Goal: Contribute content: Add original content to the website for others to see

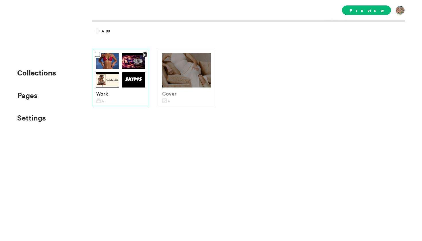
click at [117, 74] on img at bounding box center [107, 80] width 23 height 17
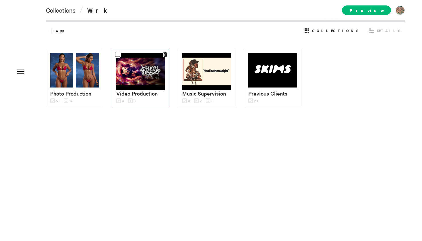
click at [131, 80] on img at bounding box center [140, 71] width 49 height 37
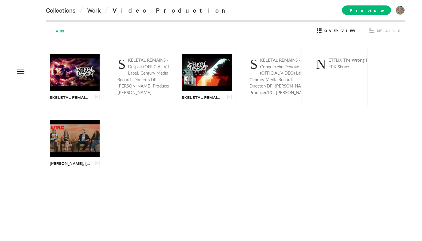
click at [52, 29] on icon at bounding box center [50, 30] width 9 height 9
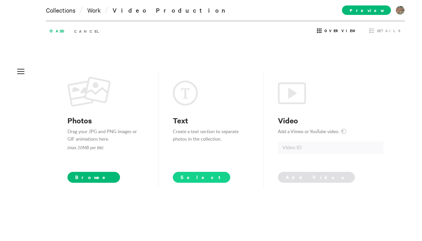
click at [181, 176] on span "Select" at bounding box center [201, 177] width 42 height 7
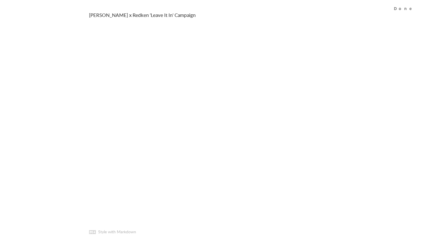
type textarea "[PERSON_NAME] x Redken 'Leave It In' Campaign"
click at [181, 138] on div "[PERSON_NAME] x Redken 'Leave It In' Campaign Add text… Style with Markdown" at bounding box center [211, 120] width 258 height 241
click at [407, 9] on div "Done" at bounding box center [405, 8] width 34 height 16
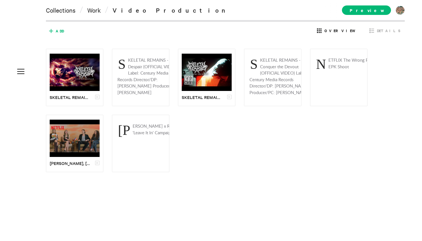
click at [55, 27] on icon at bounding box center [50, 30] width 9 height 9
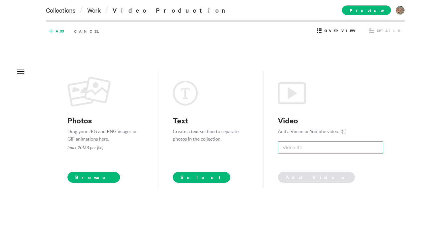
click at [320, 146] on input at bounding box center [330, 147] width 105 height 12
click at [341, 134] on p "Add a Vimeo or YouTube video. ?" at bounding box center [330, 131] width 105 height 7
click at [345, 132] on span "?" at bounding box center [343, 131] width 5 height 5
click at [314, 143] on input at bounding box center [330, 147] width 105 height 12
paste input "irisgiV-5ik?si=qtllkHLLdoBjYJN1"
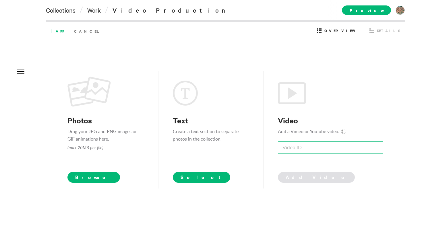
type input "irisgiV-5ik?si=qtllkHLLdoBjYJN1"
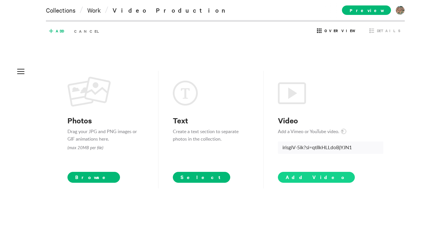
click at [302, 181] on button "Add Video" at bounding box center [316, 177] width 77 height 11
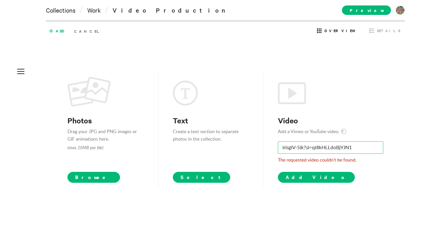
click at [310, 150] on input "irisgiV-5ik?si=qtllkHLLdoBjYJN1" at bounding box center [330, 147] width 105 height 12
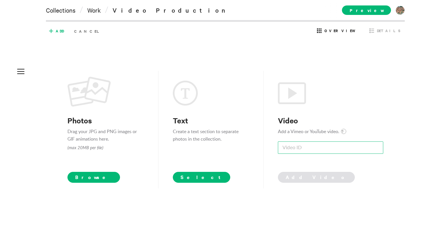
paste input "irisgiV-5ik?si=qtllkHLLdoBjYJN1"
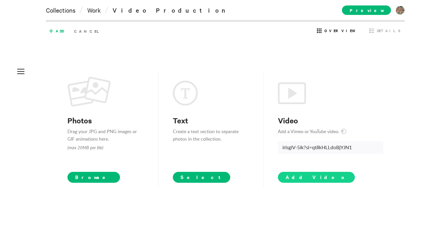
click at [297, 178] on span "Add Video" at bounding box center [316, 177] width 61 height 7
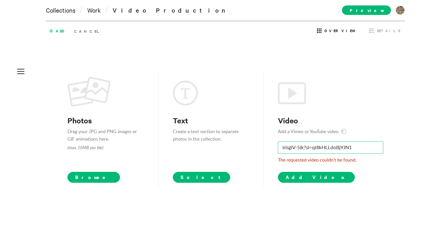
click at [320, 146] on input "irisgiV-5ik?si=qtllkHLLdoBjYJN1" at bounding box center [330, 147] width 105 height 12
paste input "TCBFA4J_KqzYv_fN"
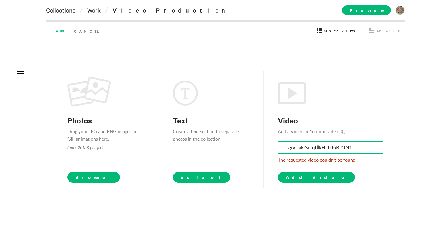
type input "irisgiV-5ik?si=TCBFA4J_KqzYv_fN"
drag, startPoint x: 356, startPoint y: 146, endPoint x: 192, endPoint y: 145, distance: 164.4
click at [192, 145] on div "Photos Drag your JPG and PNG images or GIF animations here. (max 20MB per file)…" at bounding box center [225, 130] width 316 height 118
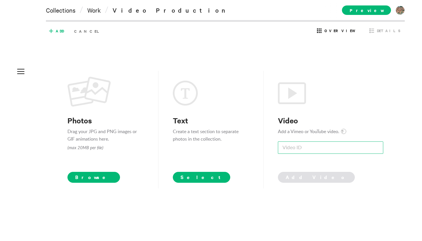
paste input "irisgiV-5ik?si=TCBFA4J_KqzYv_fN"
type input "irisgiV-5ik?si=TCBFA4J_KqzYv_fN"
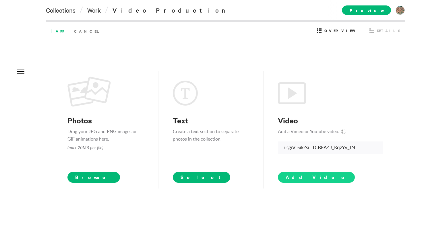
click at [302, 176] on span "Add Video" at bounding box center [316, 177] width 61 height 7
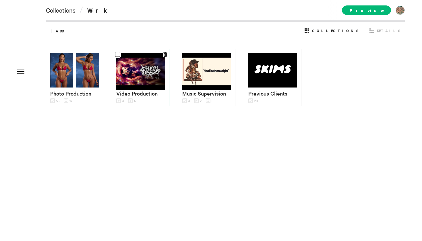
click at [147, 77] on img at bounding box center [140, 71] width 49 height 37
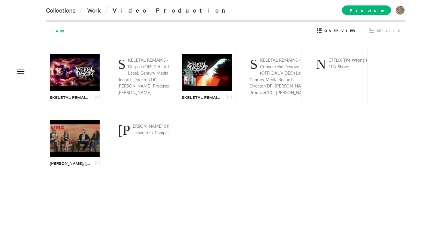
click at [64, 30] on div "Add Cancel" at bounding box center [77, 30] width 56 height 9
click at [55, 28] on icon at bounding box center [50, 30] width 9 height 9
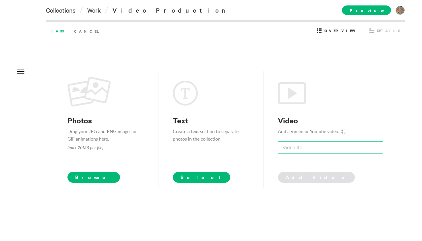
click at [296, 148] on input at bounding box center [330, 147] width 105 height 12
paste input "irisgiV-5ik"
type input "irisgiV-5ik"
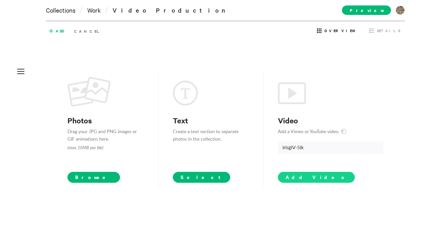
click at [302, 174] on span "Add Video" at bounding box center [316, 177] width 61 height 7
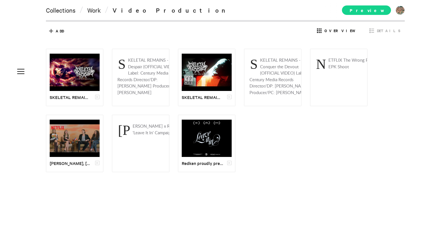
click at [374, 13] on span "Preview" at bounding box center [366, 9] width 49 height 9
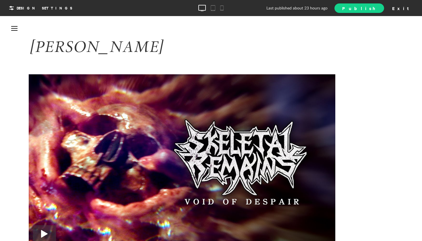
click at [376, 8] on span "Publish" at bounding box center [359, 8] width 34 height 6
click at [10, 25] on div at bounding box center [14, 28] width 15 height 13
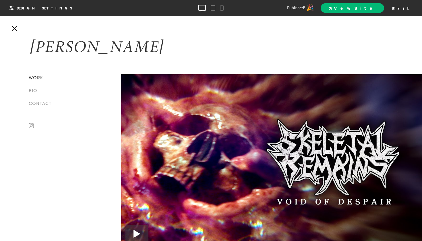
click at [36, 79] on link "Work" at bounding box center [35, 77] width 17 height 9
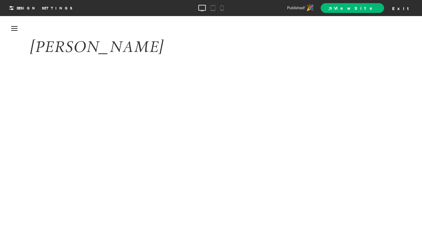
scroll to position [225, 0]
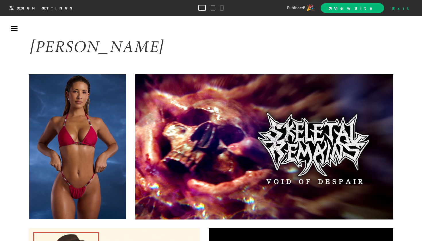
click at [409, 7] on div "Exit" at bounding box center [402, 8] width 25 height 9
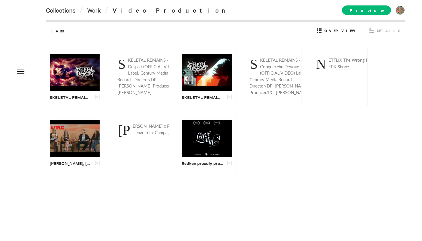
click at [46, 11] on div "Collections / Work / Video Production Preview [DOMAIN_NAME] [DOMAIN_NAME] Subsc…" at bounding box center [202, 11] width 405 height 22
click at [59, 12] on link "Collections" at bounding box center [61, 10] width 30 height 8
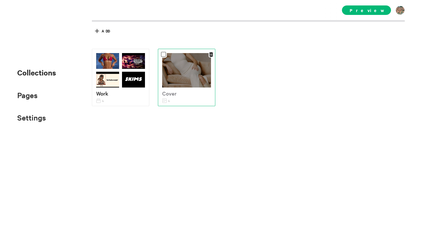
click at [194, 96] on p "Cover" at bounding box center [186, 93] width 49 height 8
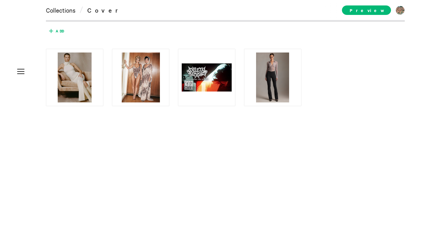
click at [57, 26] on span "Add" at bounding box center [54, 30] width 17 height 9
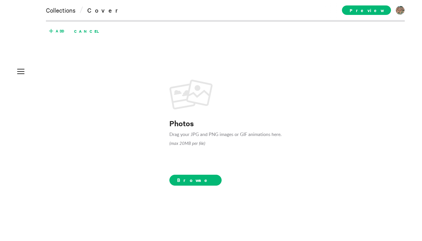
click at [88, 32] on span "Cancel" at bounding box center [88, 30] width 33 height 9
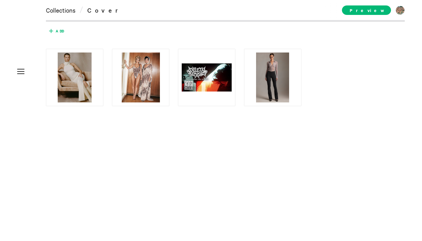
click at [59, 32] on span "Add" at bounding box center [60, 30] width 8 height 5
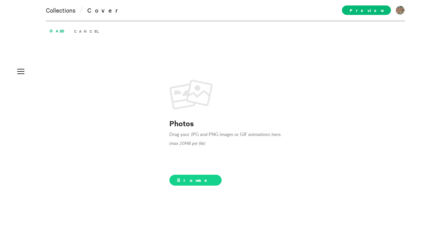
click at [180, 181] on span "Browse" at bounding box center [195, 180] width 53 height 11
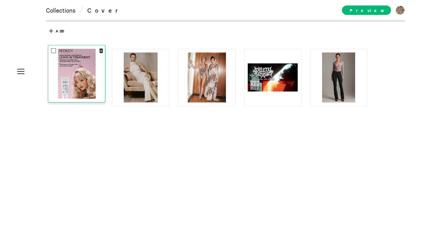
click at [96, 90] on div at bounding box center [77, 74] width 50 height 50
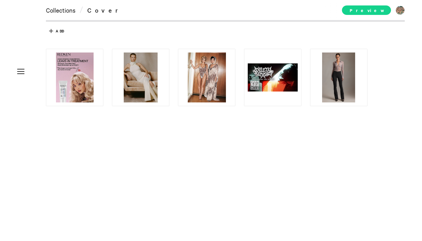
click at [389, 11] on span "Preview" at bounding box center [366, 9] width 49 height 9
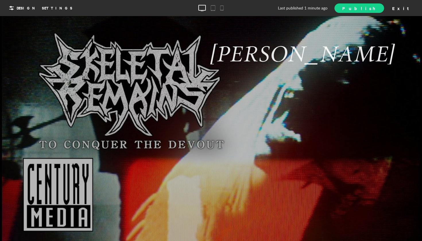
click at [376, 9] on span "Publish" at bounding box center [359, 8] width 34 height 6
